Goal: Find specific page/section: Find specific page/section

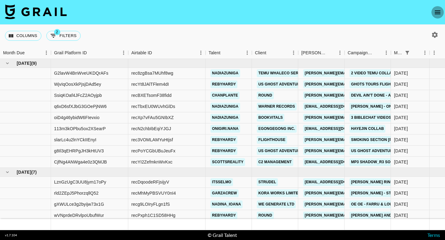
click at [437, 14] on icon "open drawer" at bounding box center [436, 12] width 7 height 7
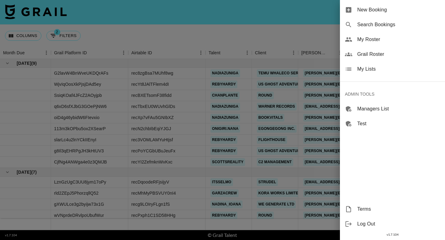
click at [392, 53] on span "Grail Roster" at bounding box center [398, 54] width 83 height 7
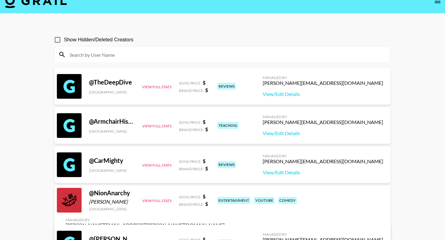
scroll to position [11, 0]
click at [435, 6] on button "open drawer" at bounding box center [437, 1] width 12 height 12
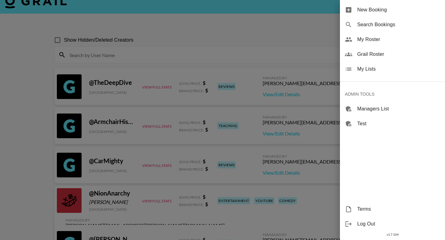
click at [378, 42] on span "My Roster" at bounding box center [398, 39] width 83 height 7
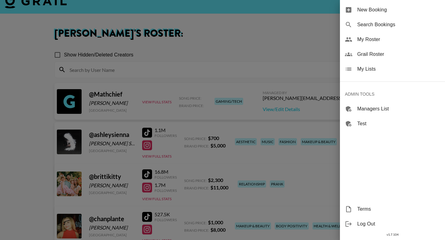
click at [290, 34] on div at bounding box center [222, 120] width 445 height 240
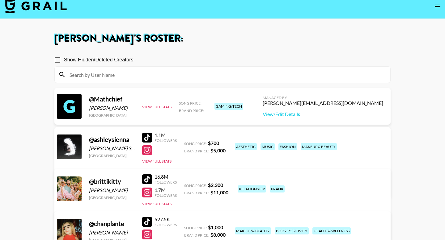
scroll to position [16, 0]
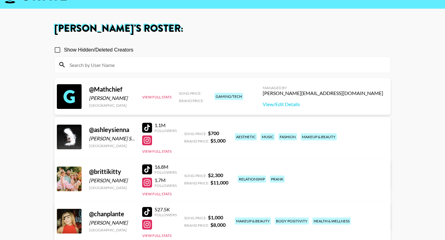
click at [146, 159] on div "@ brittikitty [PERSON_NAME] [GEOGRAPHIC_DATA] 16.8M Followers 1.7M Followers Vi…" at bounding box center [222, 195] width 336 height 72
click at [144, 161] on div "16.8M Followers 1.7M Followers View Full Stats" at bounding box center [159, 178] width 35 height 35
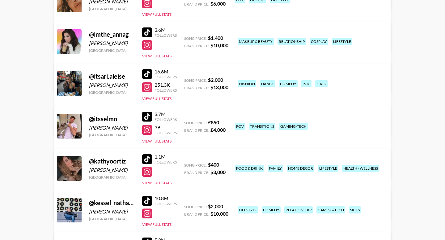
click at [147, 72] on div at bounding box center [147, 74] width 10 height 10
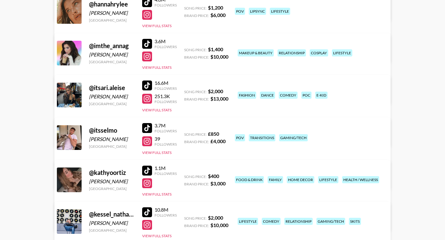
scroll to position [475, 0]
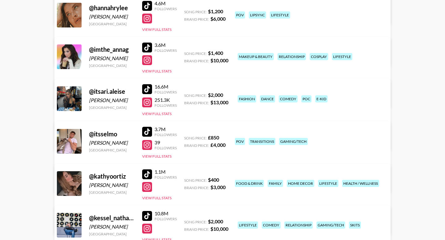
click at [148, 44] on div at bounding box center [147, 48] width 10 height 10
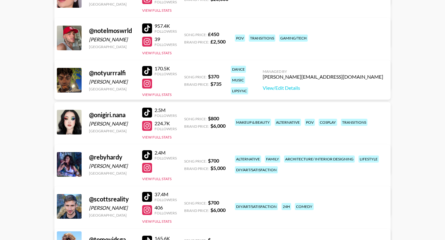
scroll to position [789, 0]
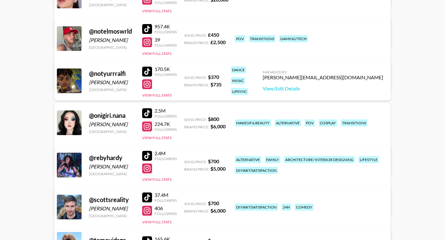
click at [148, 155] on div at bounding box center [147, 156] width 10 height 10
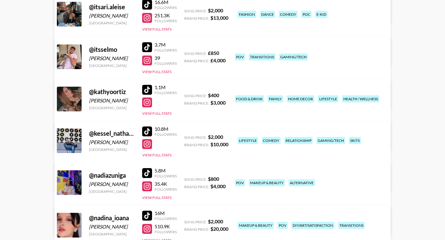
scroll to position [547, 0]
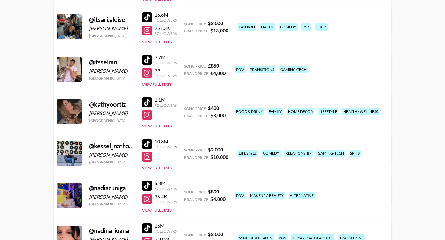
click at [150, 101] on div at bounding box center [147, 103] width 10 height 10
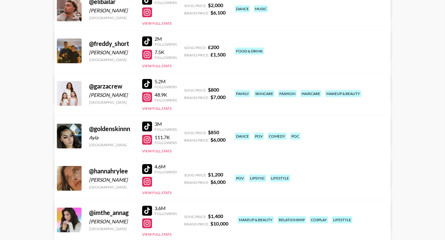
scroll to position [311, 0]
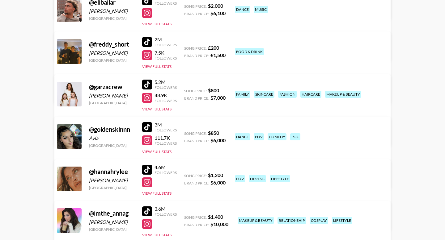
click at [149, 86] on div at bounding box center [147, 85] width 10 height 10
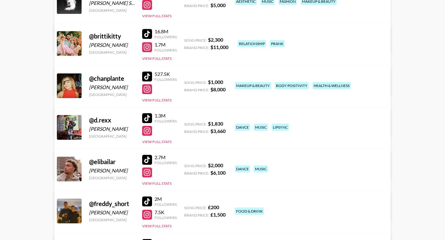
scroll to position [149, 0]
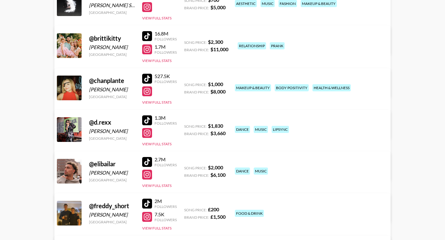
click at [147, 36] on div at bounding box center [147, 36] width 10 height 10
